Goal: Information Seeking & Learning: Learn about a topic

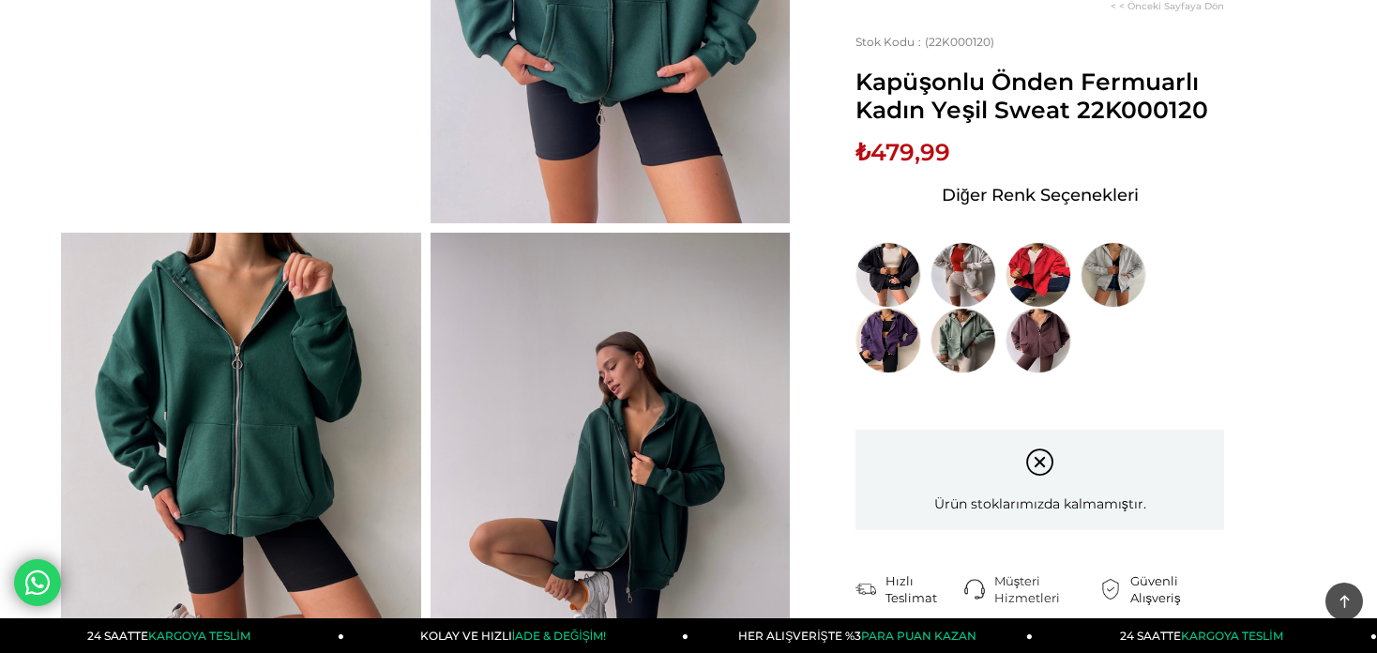
scroll to position [427, 0]
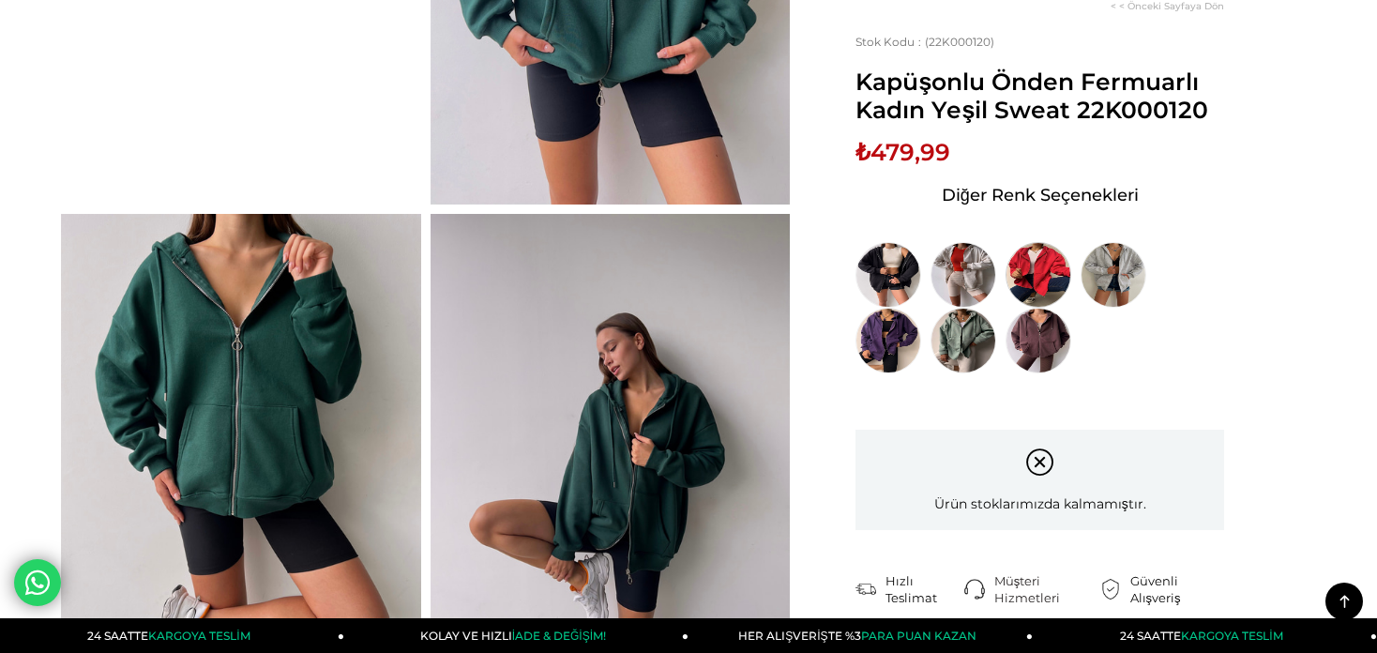
click at [1046, 279] on img at bounding box center [1038, 275] width 66 height 66
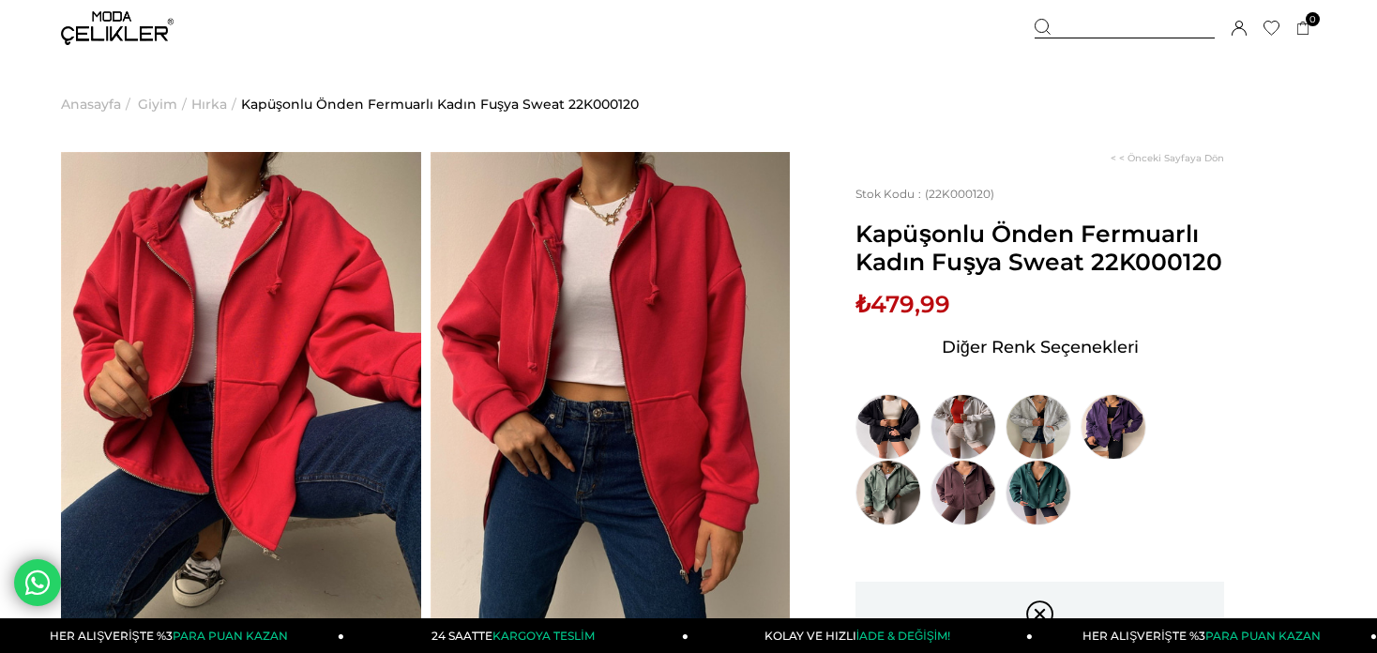
click at [216, 101] on span "Hırka" at bounding box center [209, 104] width 36 height 96
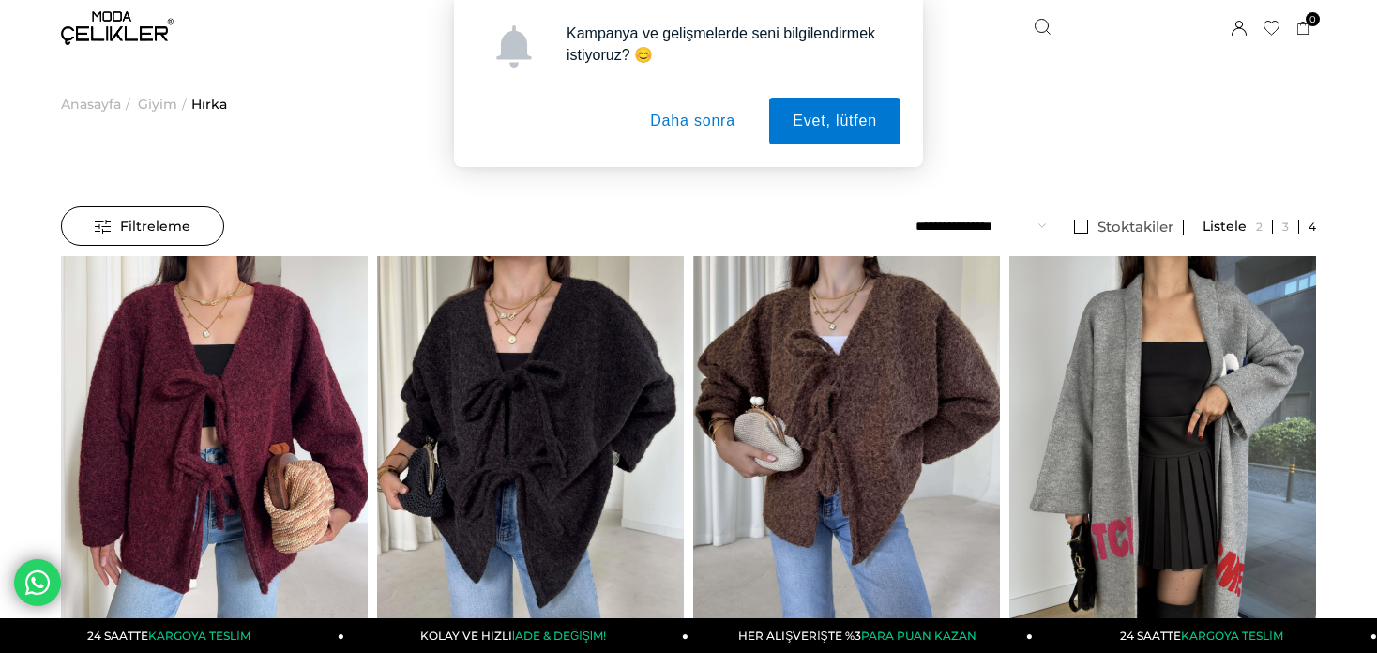
scroll to position [448, 0]
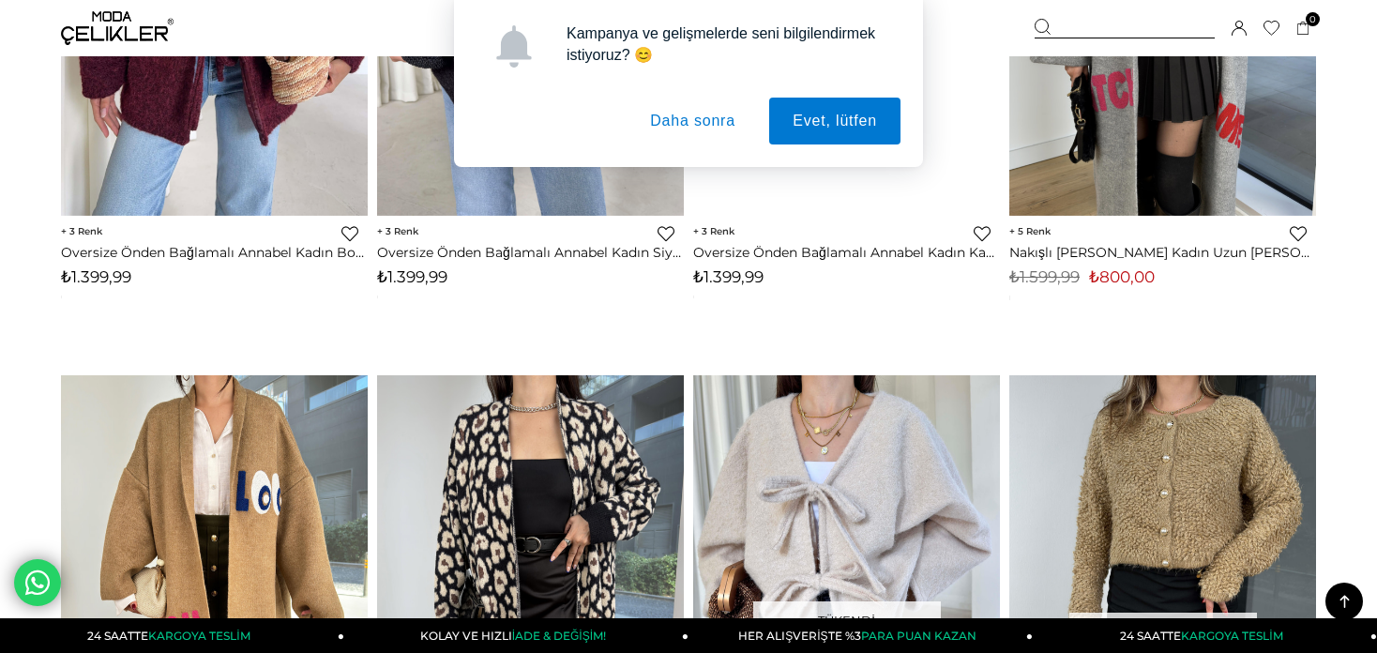
click at [736, 197] on div at bounding box center [1306, 12] width 1227 height 408
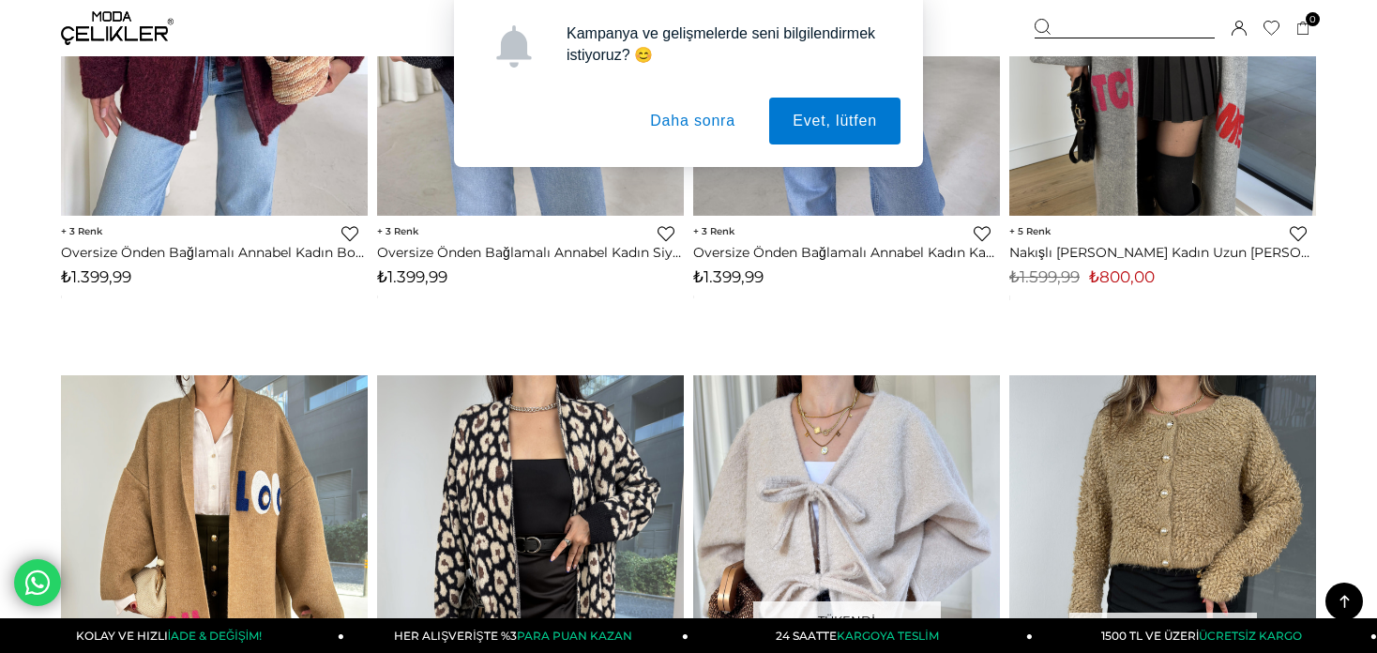
click at [712, 125] on button "Daha sonra" at bounding box center [692, 121] width 132 height 47
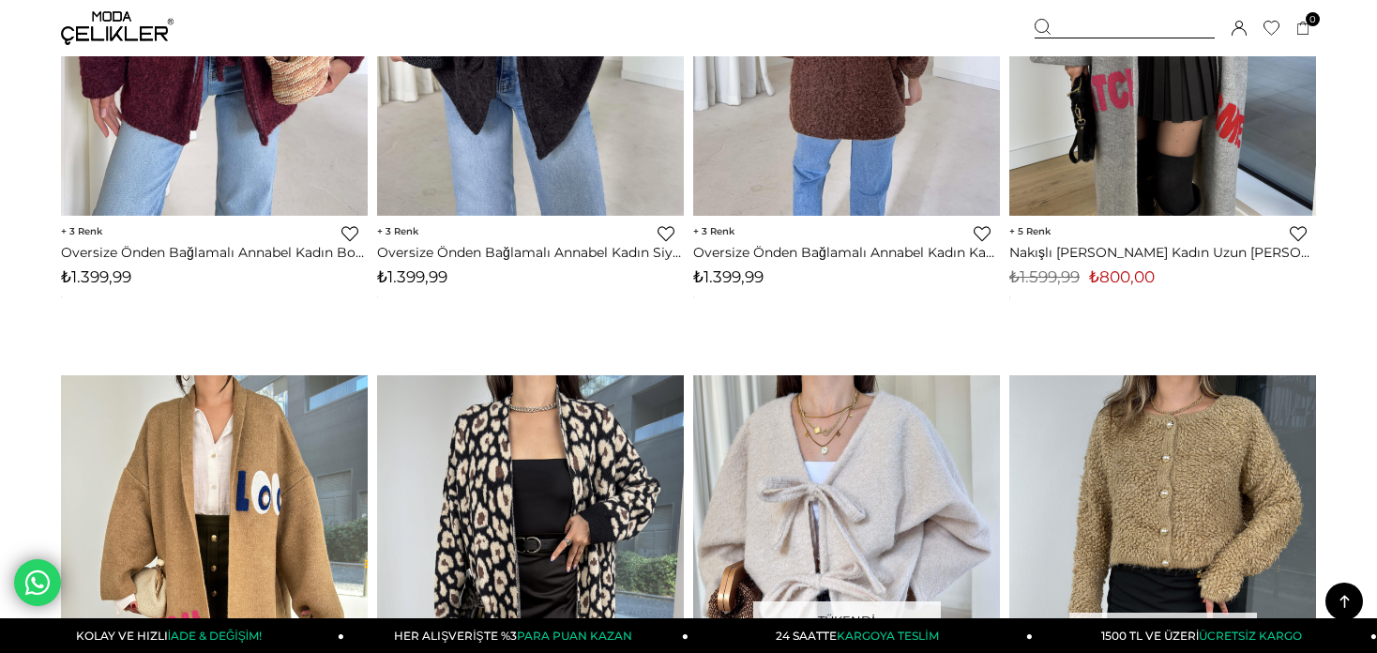
click at [880, 125] on div at bounding box center [693, 12] width 1227 height 408
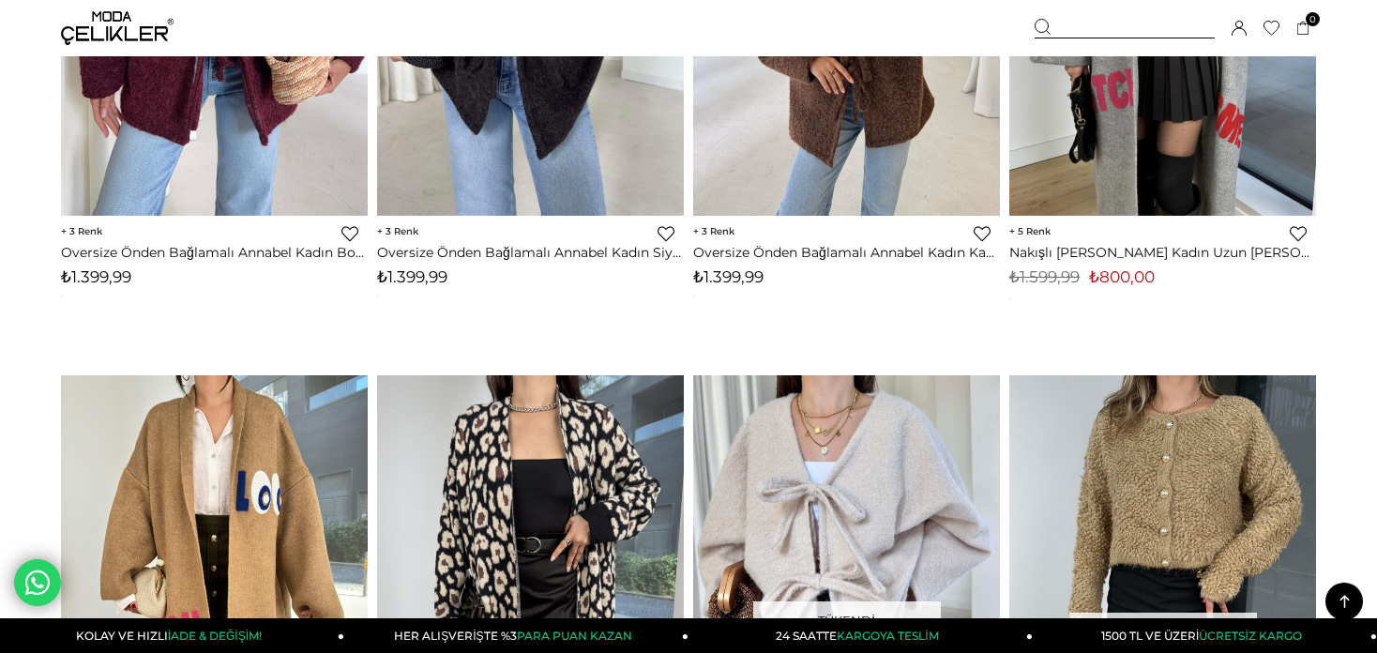
click at [891, 142] on img at bounding box center [846, 12] width 307 height 409
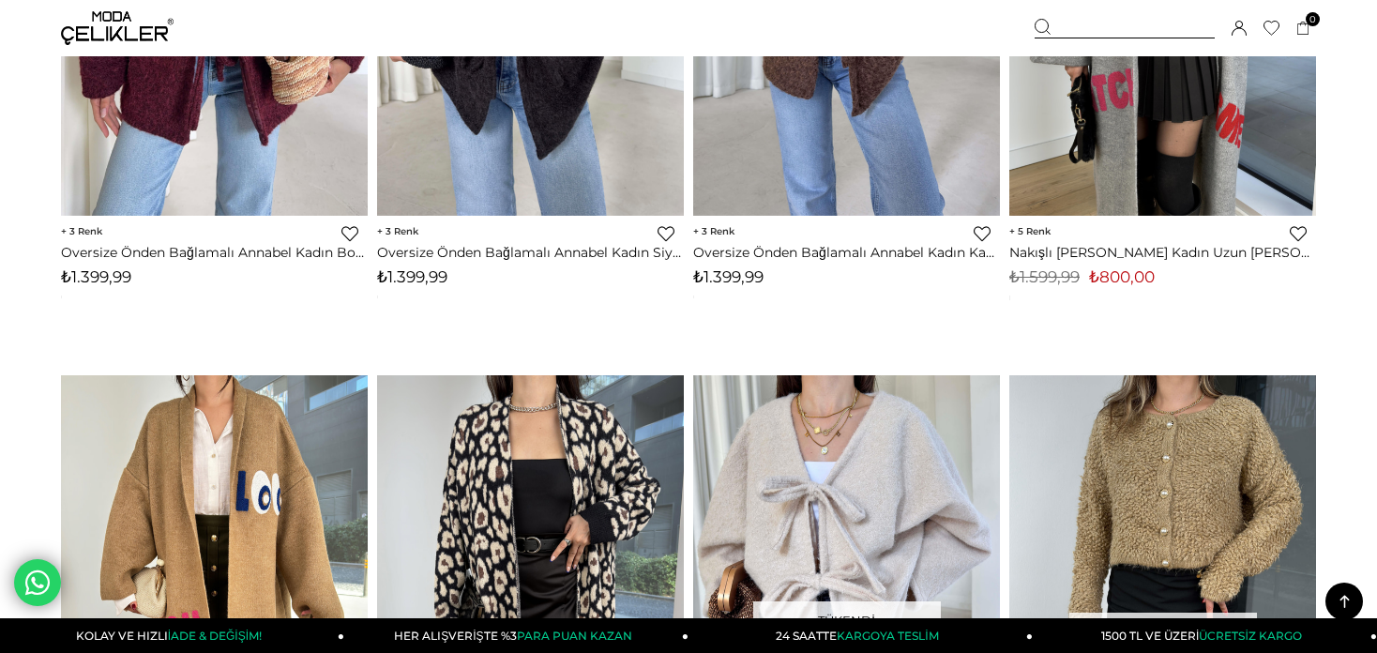
click at [883, 246] on link "Oversize Önden Bağlamalı Annabel Kadın Kahve Peluş Ceket 26K005" at bounding box center [846, 252] width 307 height 17
